Goal: Information Seeking & Learning: Learn about a topic

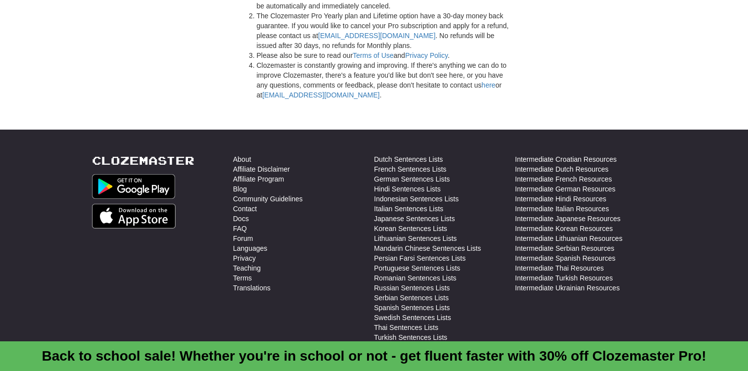
scroll to position [2827, 0]
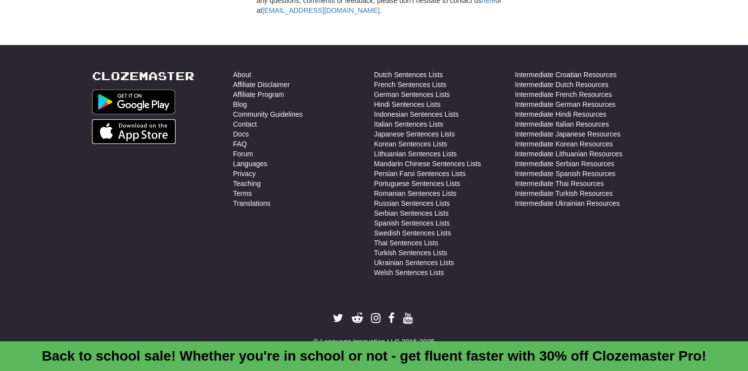
click at [137, 127] on img at bounding box center [134, 131] width 84 height 25
click at [180, 225] on div "Clozemaster" at bounding box center [162, 176] width 141 height 213
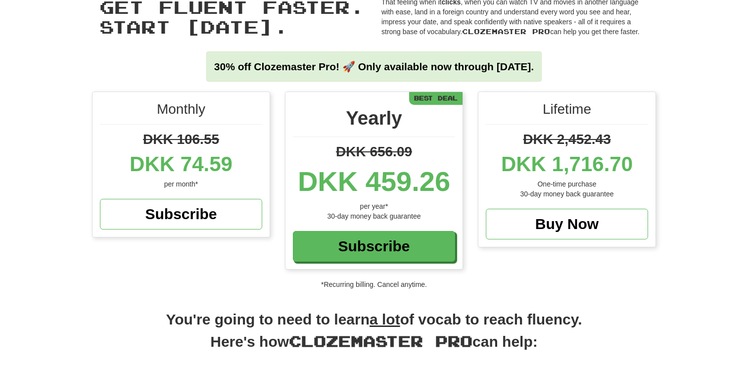
scroll to position [0, 0]
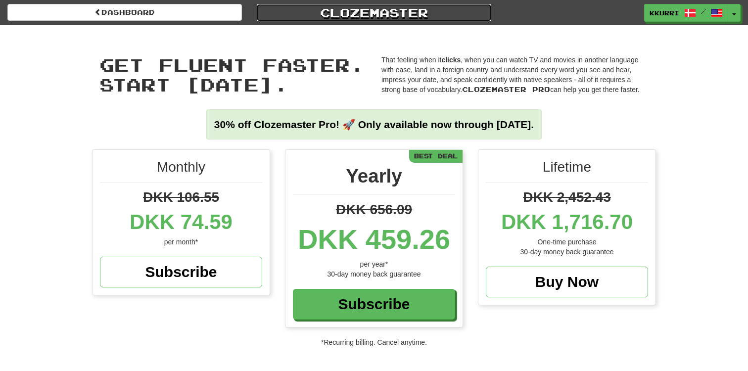
click at [333, 14] on link "Clozemaster" at bounding box center [374, 12] width 235 height 17
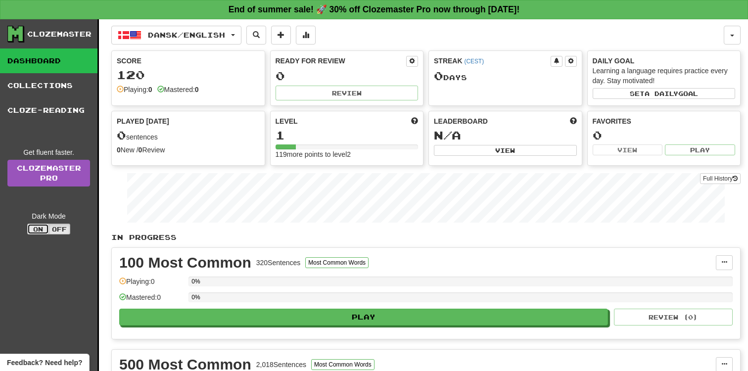
click at [33, 230] on button "On" at bounding box center [38, 229] width 22 height 11
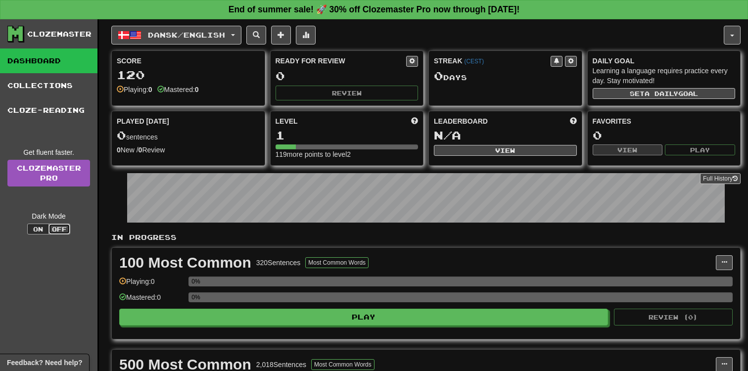
click at [67, 228] on button "Off" at bounding box center [59, 229] width 22 height 11
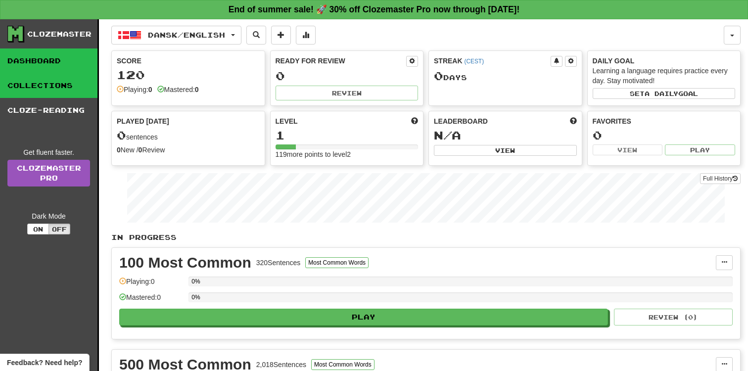
click at [52, 90] on link "Collections" at bounding box center [48, 85] width 97 height 25
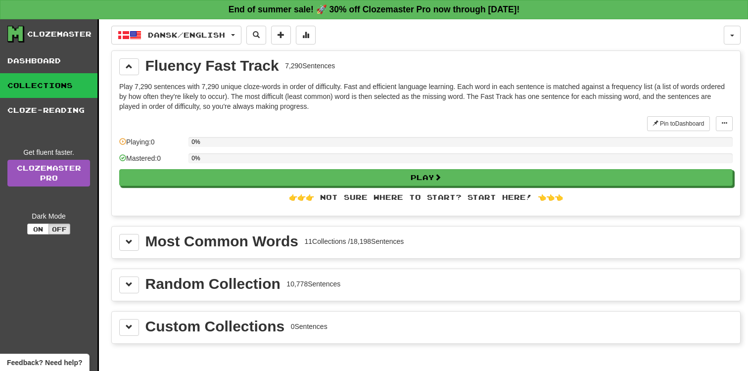
click at [105, 129] on div "Clozemaster Dashboard Collections Cloze-Reading Get fluent faster. Clozemaster …" at bounding box center [373, 207] width 733 height 377
click at [79, 109] on link "Cloze-Reading" at bounding box center [48, 110] width 97 height 25
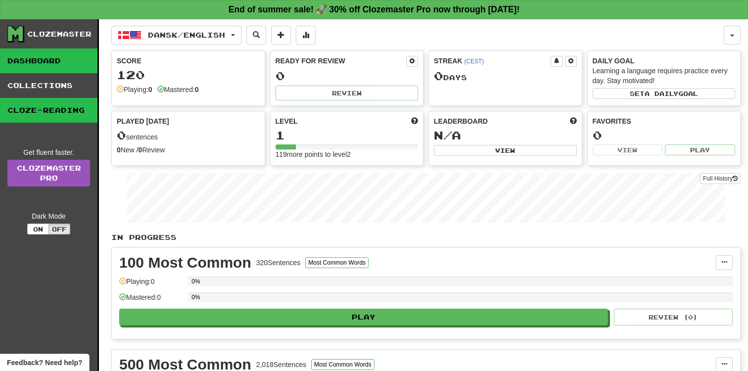
click at [52, 62] on link "Dashboard" at bounding box center [48, 60] width 97 height 25
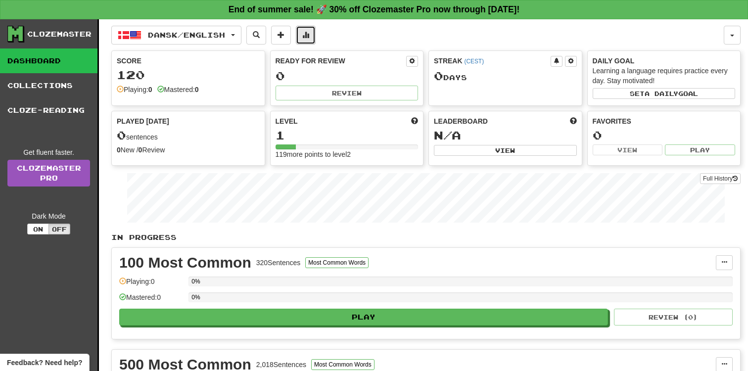
click at [309, 38] on span at bounding box center [305, 34] width 7 height 7
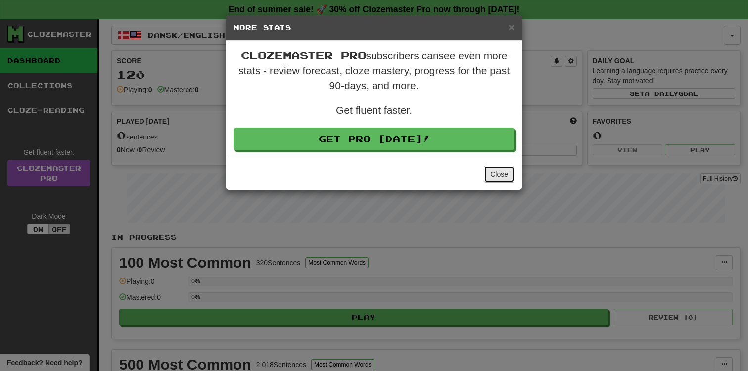
click at [502, 176] on button "Close" at bounding box center [499, 174] width 31 height 17
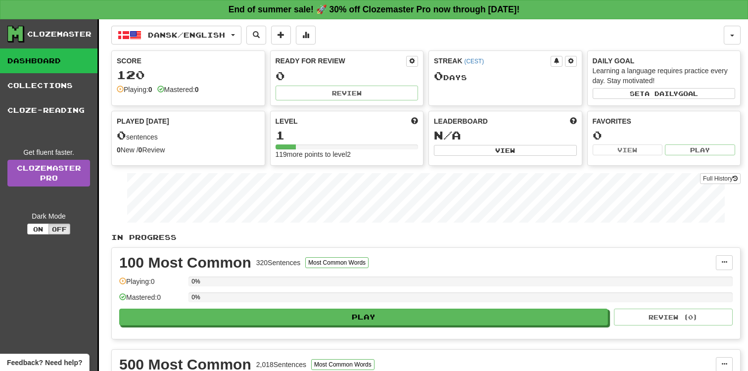
click at [424, 173] on div "Full History" at bounding box center [425, 199] width 629 height 62
click at [69, 33] on div "Clozemaster" at bounding box center [59, 34] width 64 height 10
click at [207, 39] on button "Dansk / English" at bounding box center [176, 35] width 130 height 19
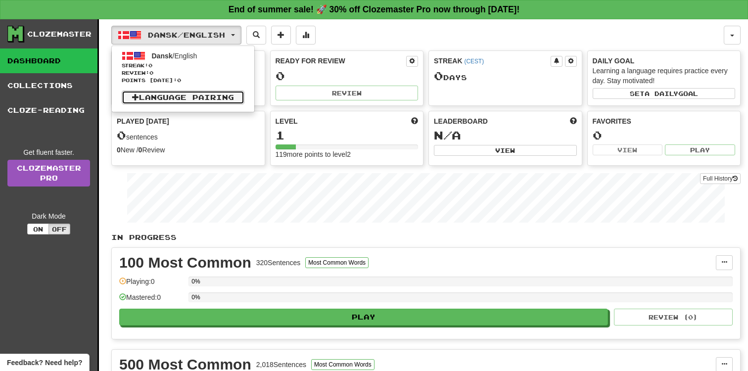
click at [180, 100] on link "Language Pairing" at bounding box center [183, 98] width 123 height 14
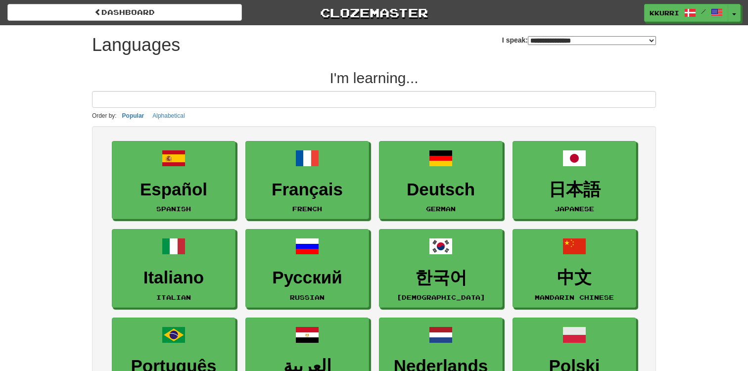
select select "*******"
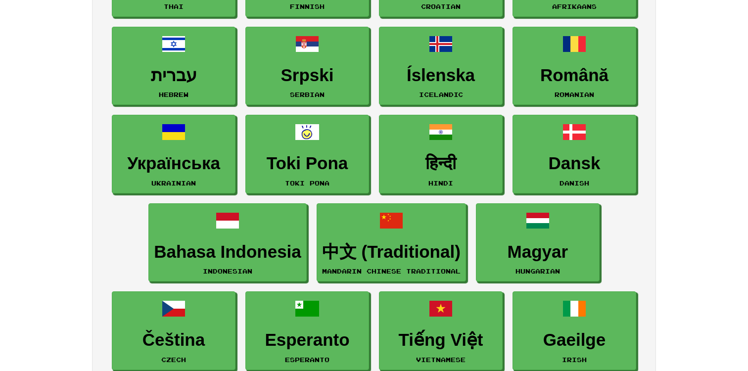
scroll to position [673, 0]
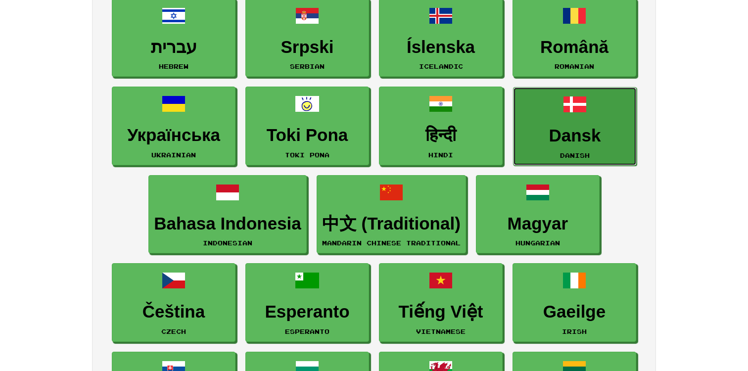
click at [582, 105] on span at bounding box center [575, 105] width 24 height 24
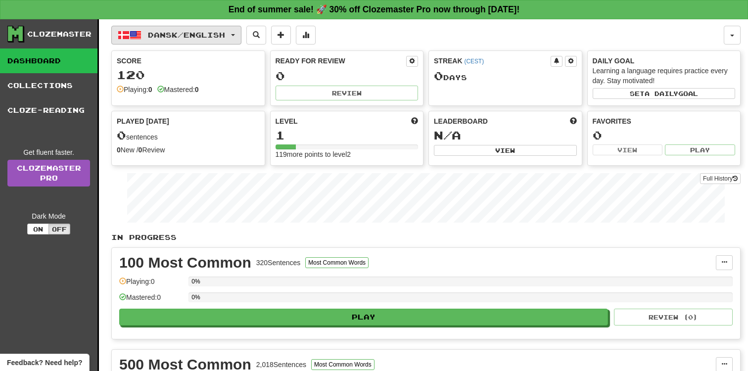
click at [238, 35] on button "Dansk / English" at bounding box center [176, 35] width 130 height 19
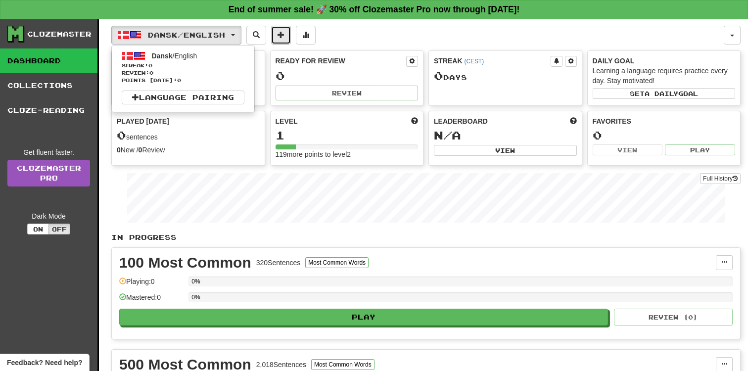
click at [291, 35] on button at bounding box center [281, 35] width 20 height 19
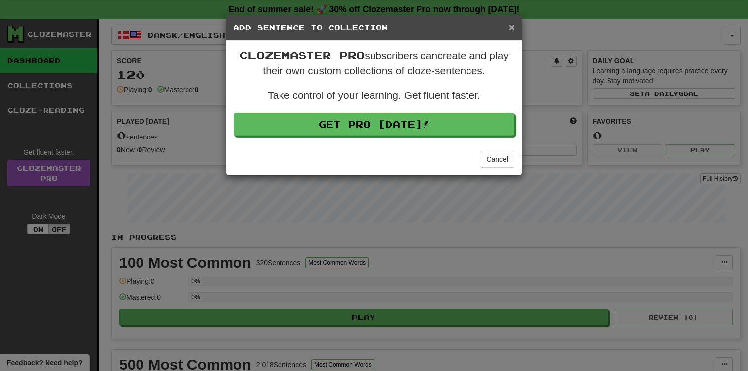
click at [511, 27] on span "×" at bounding box center [512, 26] width 6 height 11
